Goal: Contribute content

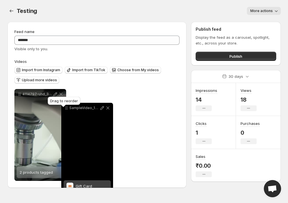
drag, startPoint x: 73, startPoint y: 93, endPoint x: 93, endPoint y: 96, distance: 19.7
click at [69, 105] on icon at bounding box center [67, 108] width 6 height 6
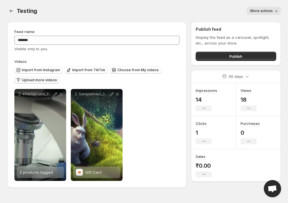
click at [52, 81] on span "Upload more videos" at bounding box center [39, 80] width 35 height 5
click at [34, 81] on span "Upload more videos" at bounding box center [39, 80] width 35 height 5
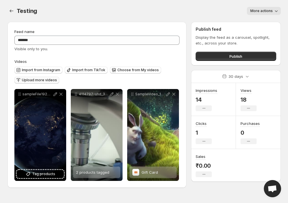
click at [195, 16] on div "Testing. This page is ready Testing More actions More actions More actions" at bounding box center [143, 11] width 273 height 22
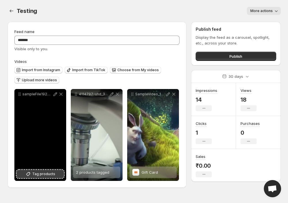
click at [42, 175] on span "Tag products" at bounding box center [43, 174] width 23 height 6
